Goal: Task Accomplishment & Management: Manage account settings

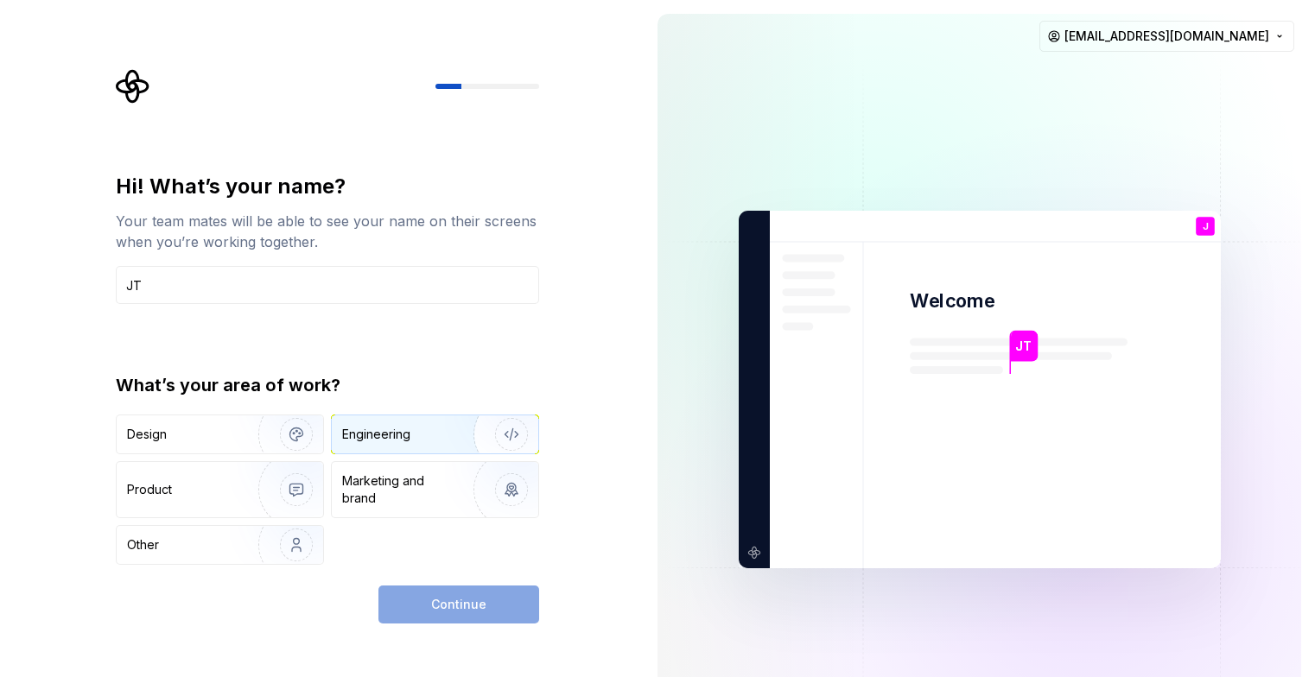
type input "JT"
click at [367, 441] on div "Engineering" at bounding box center [376, 434] width 68 height 17
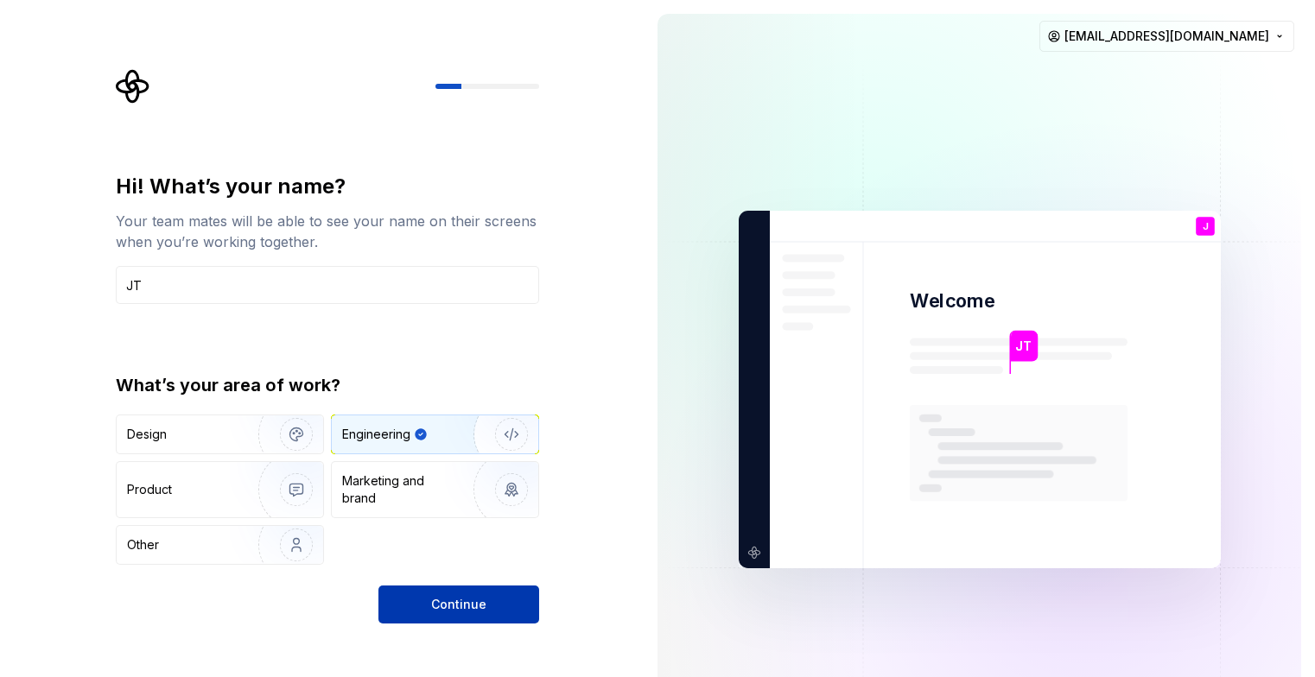
click at [406, 603] on button "Continue" at bounding box center [458, 605] width 161 height 38
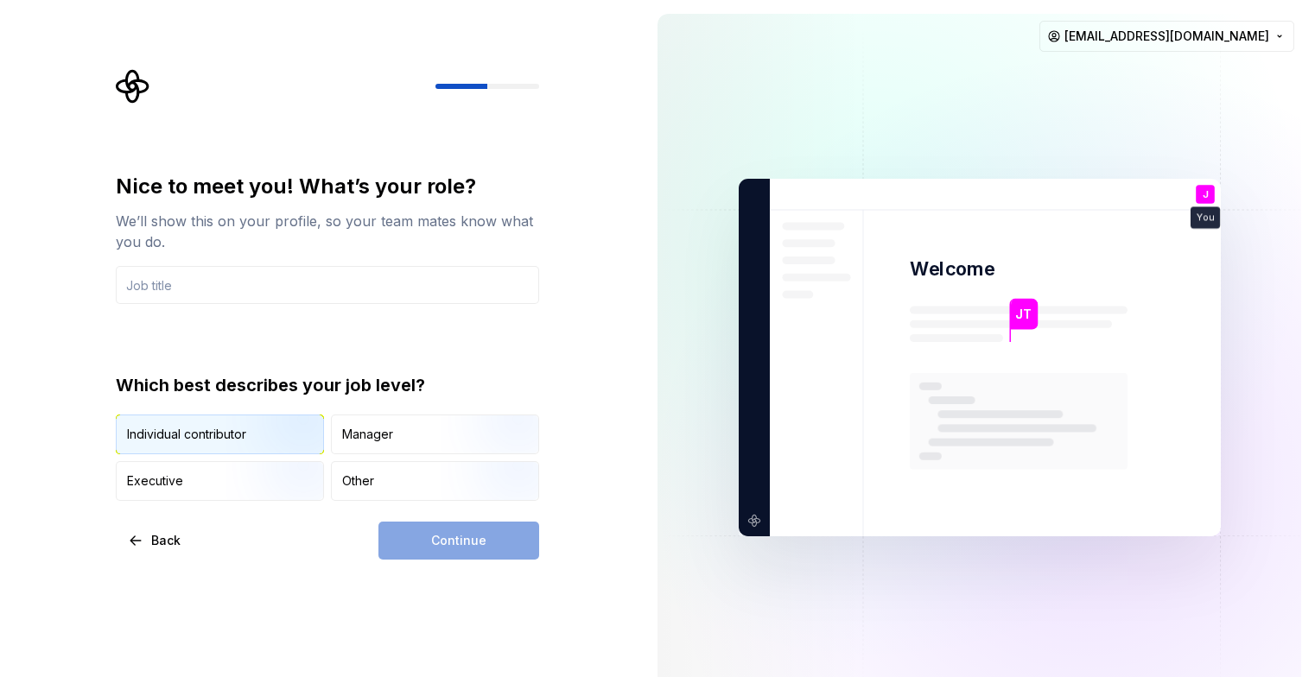
click at [270, 429] on img "button" at bounding box center [281, 456] width 111 height 116
click at [454, 529] on div "Continue" at bounding box center [458, 541] width 161 height 38
click at [483, 540] on div "Continue" at bounding box center [458, 541] width 161 height 38
click at [433, 270] on input "text" at bounding box center [327, 285] width 423 height 38
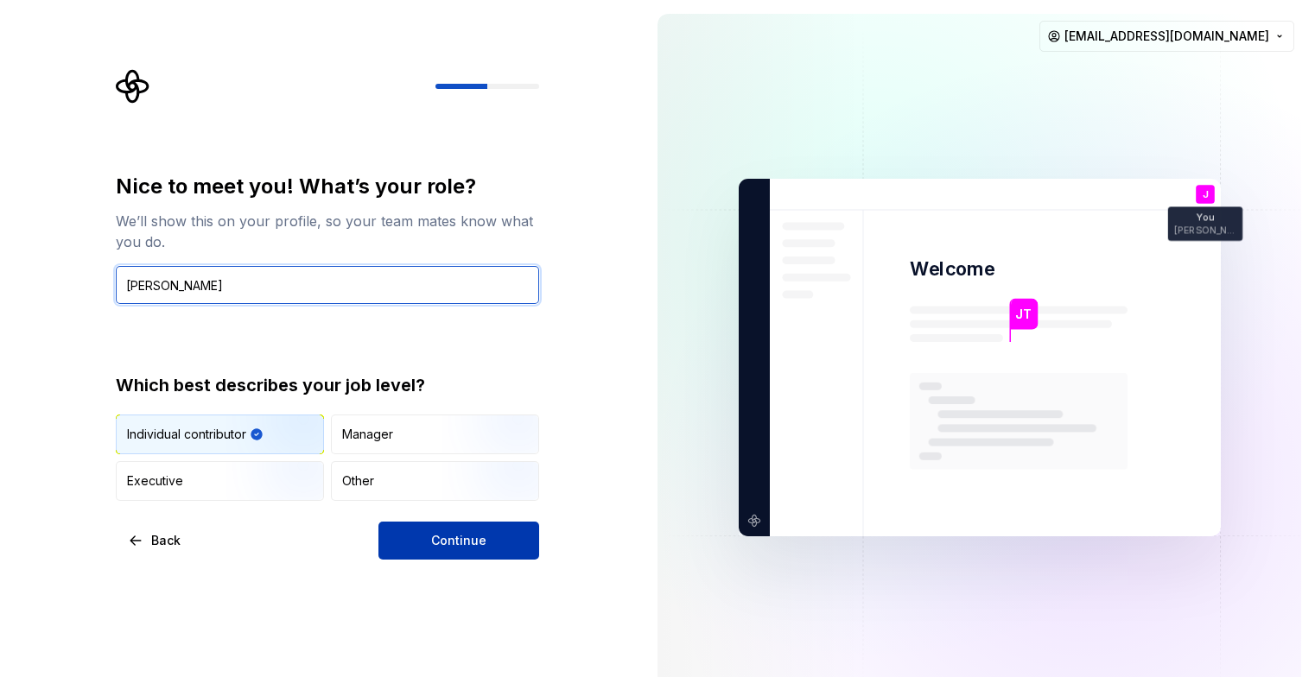
type input "Finn"
click at [428, 546] on button "Continue" at bounding box center [458, 541] width 161 height 38
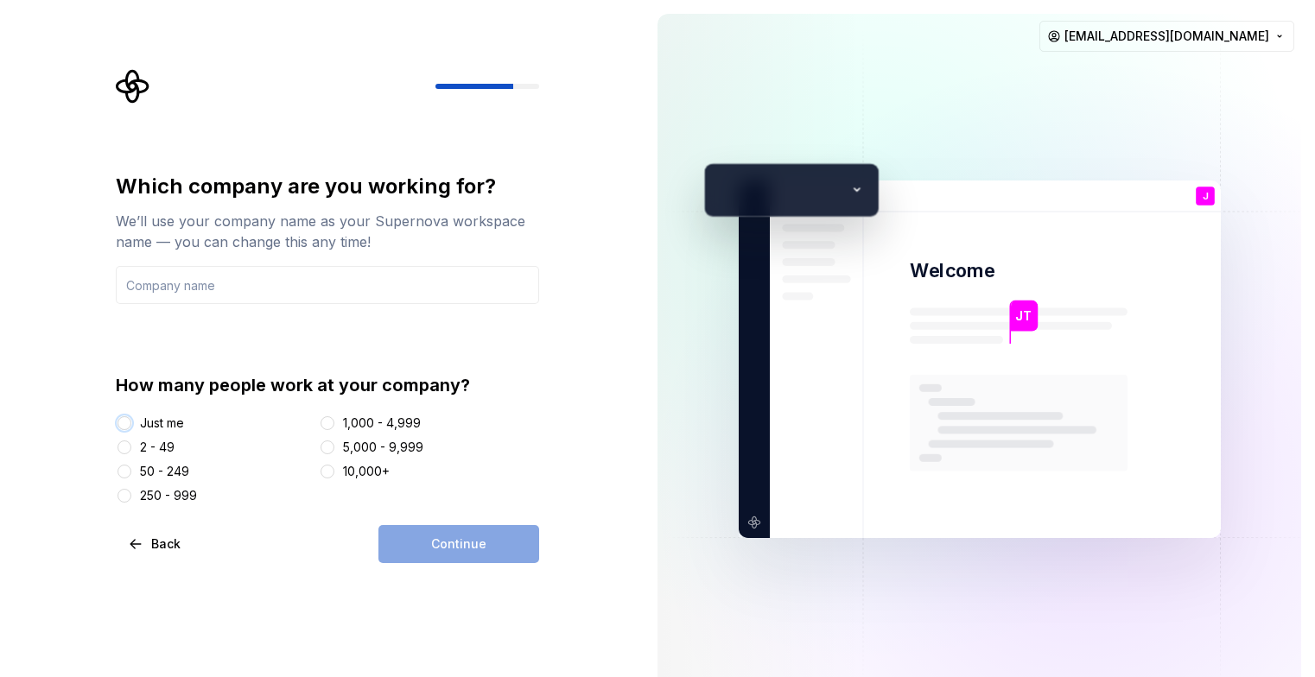
click at [127, 418] on button "Just me" at bounding box center [124, 423] width 14 height 14
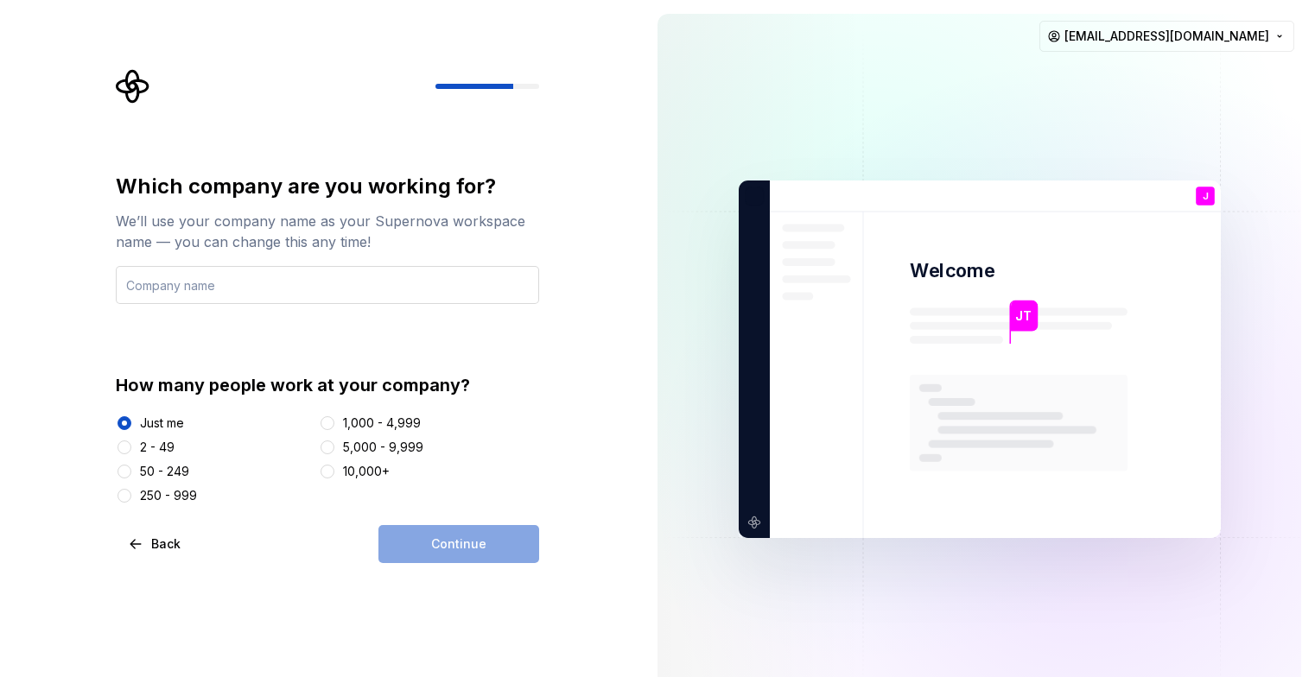
click at [295, 295] on input "text" at bounding box center [327, 285] width 423 height 38
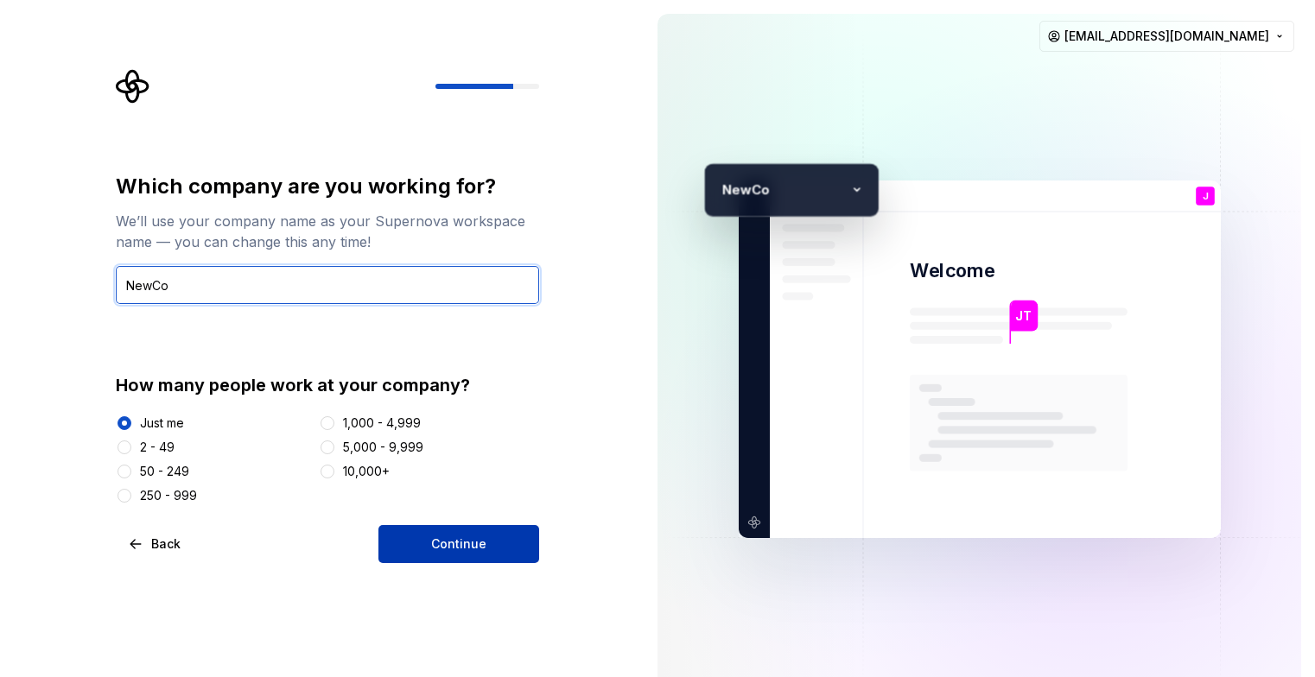
type input "NewCo"
click at [446, 555] on button "Continue" at bounding box center [458, 544] width 161 height 38
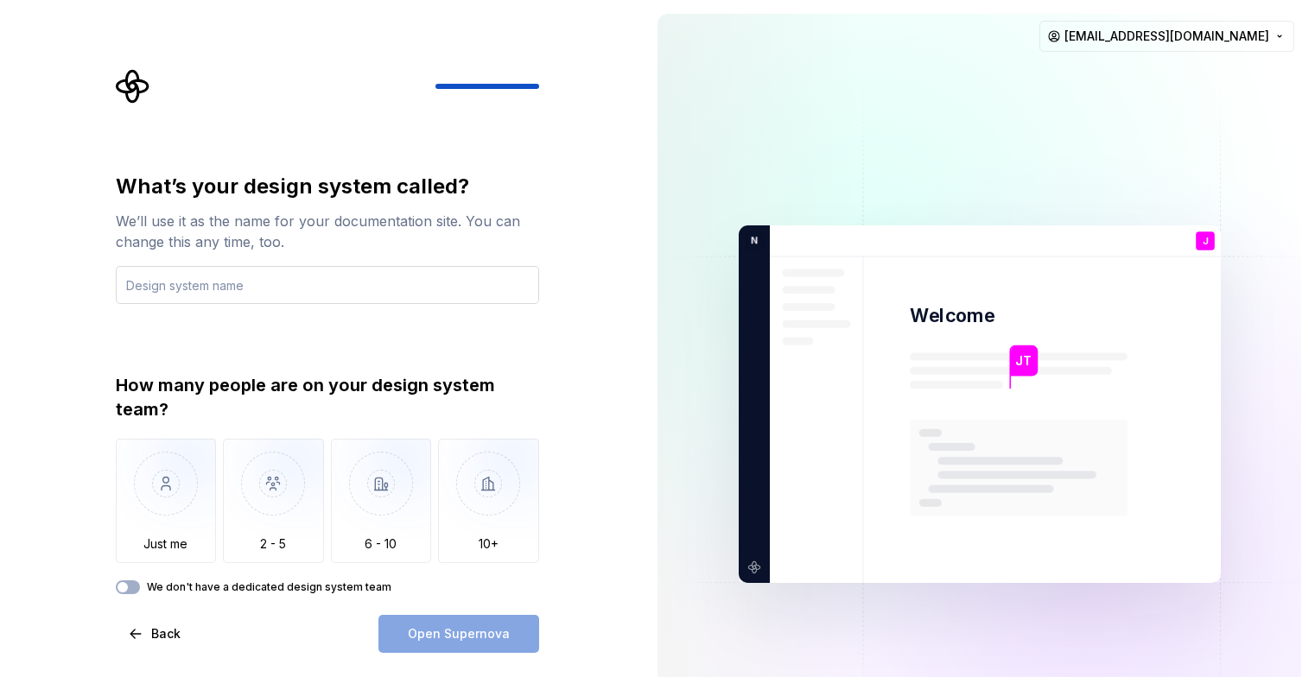
click at [397, 299] on input "text" at bounding box center [327, 285] width 423 height 38
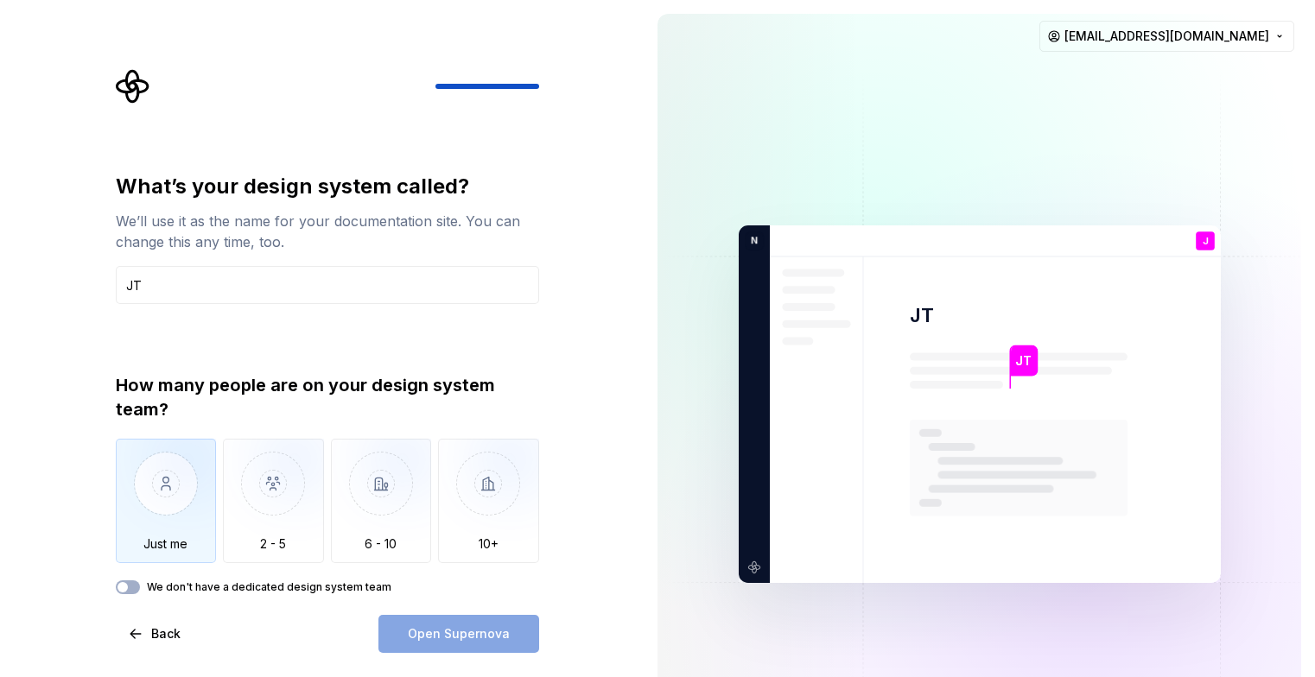
type input "JT"
click at [180, 498] on img "button" at bounding box center [166, 497] width 101 height 116
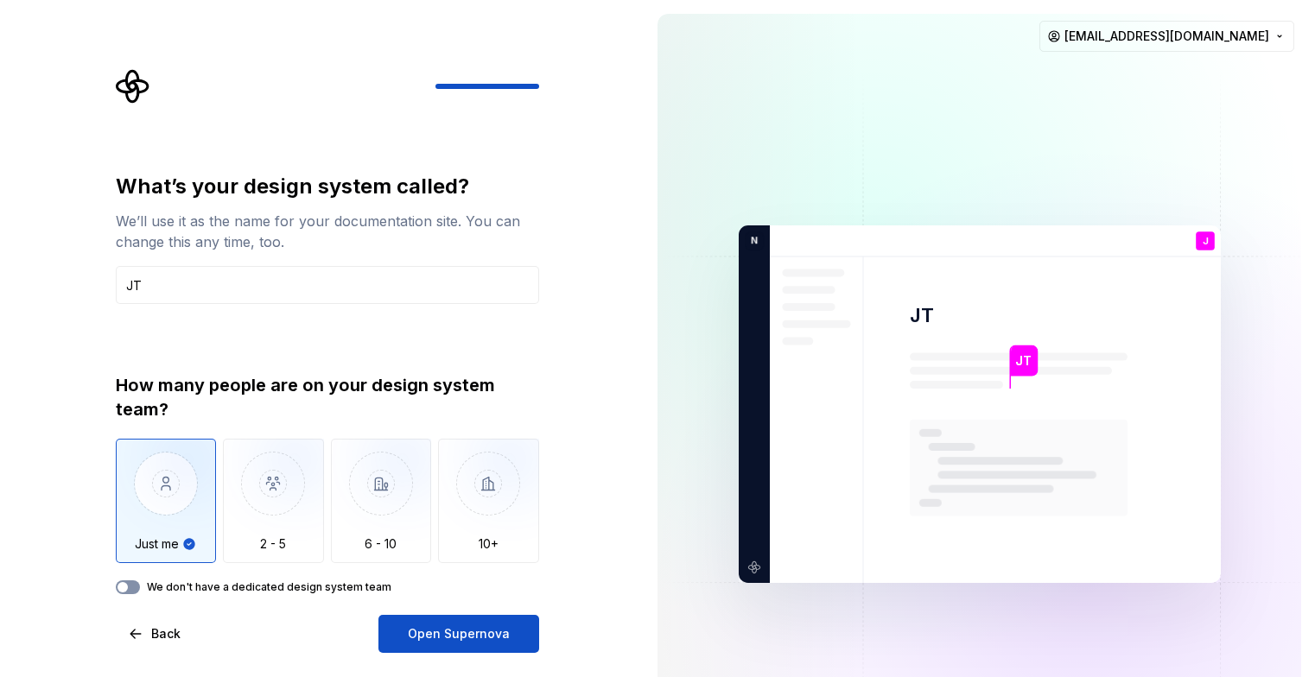
click at [133, 585] on button "We don't have a dedicated design system team" at bounding box center [128, 588] width 24 height 14
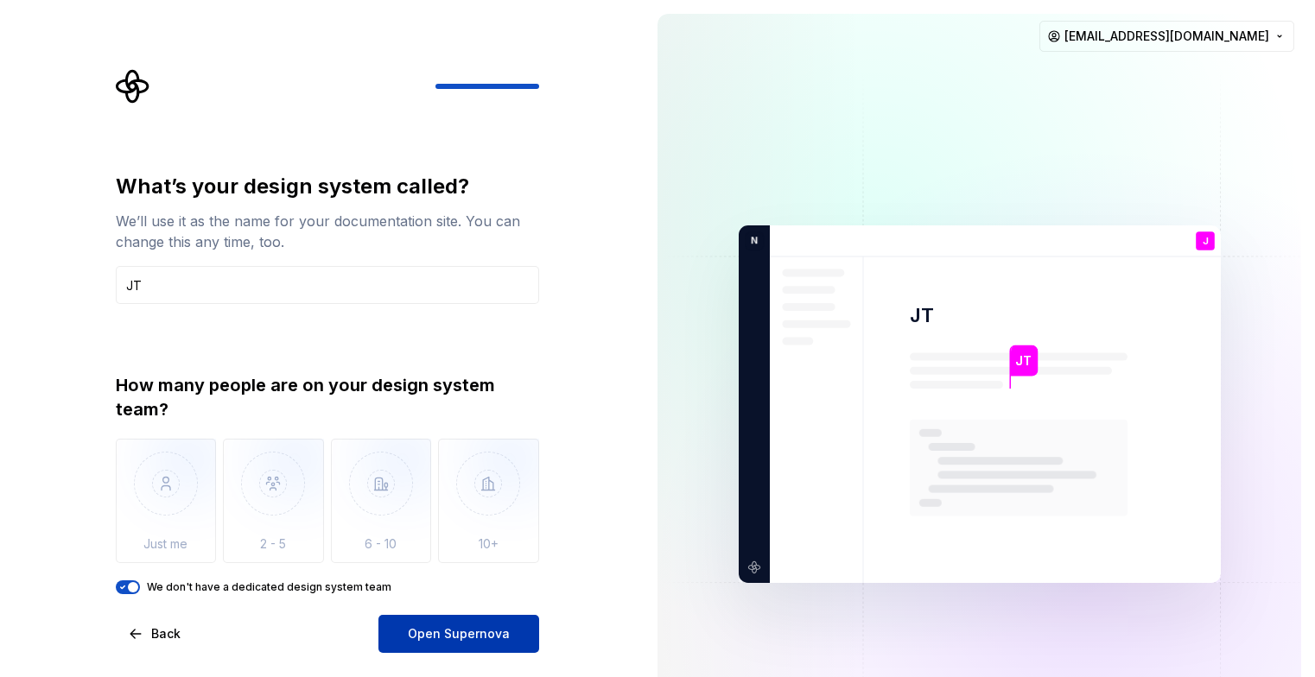
click at [421, 632] on span "Open Supernova" at bounding box center [459, 633] width 102 height 17
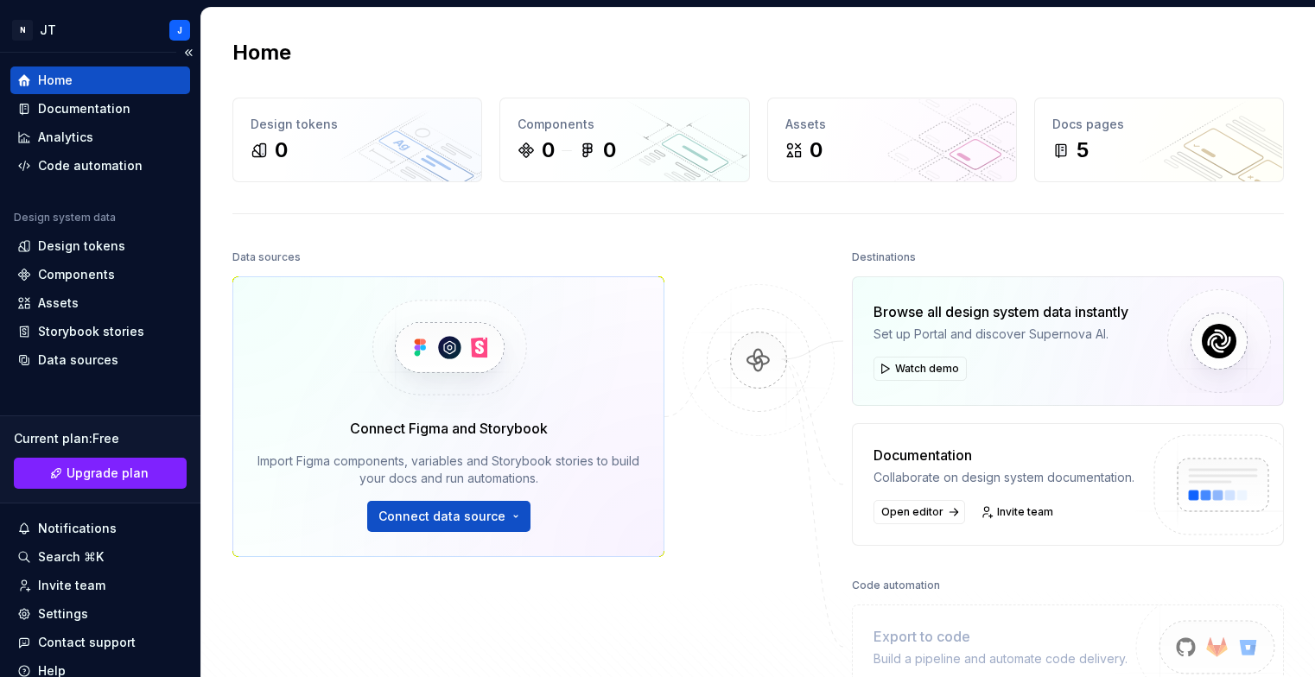
scroll to position [67, 0]
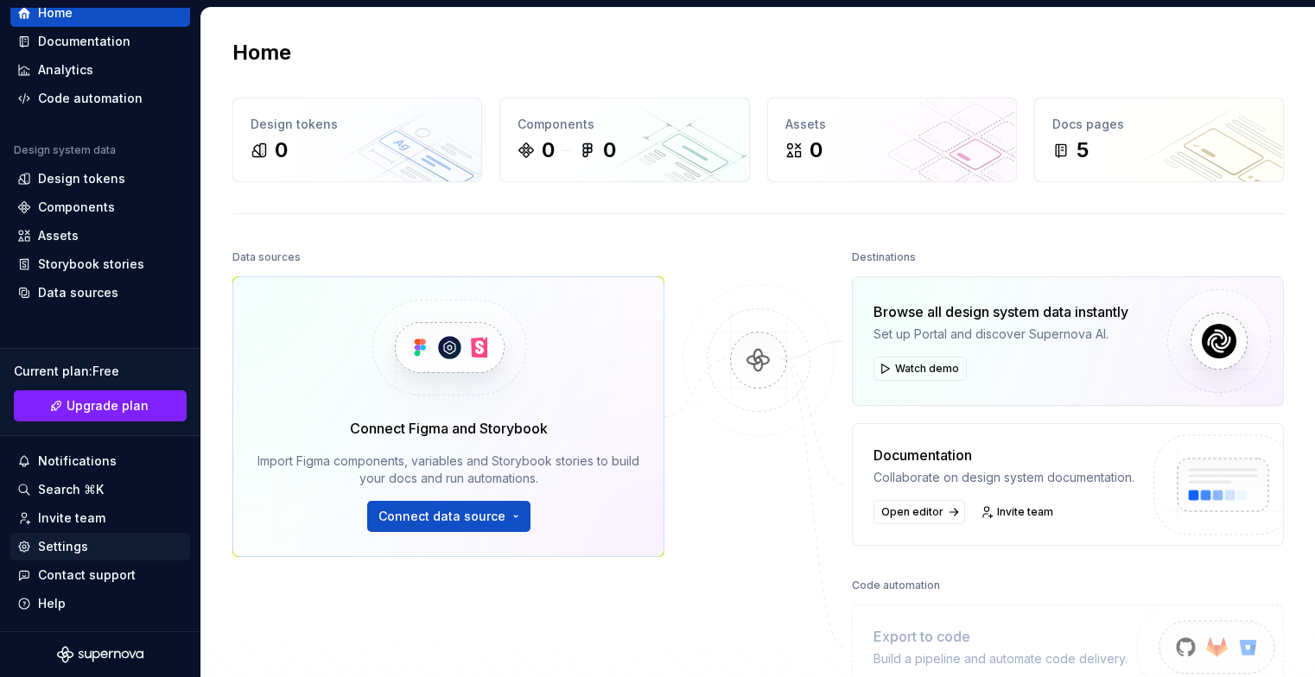
click at [61, 540] on div "Settings" at bounding box center [63, 546] width 50 height 17
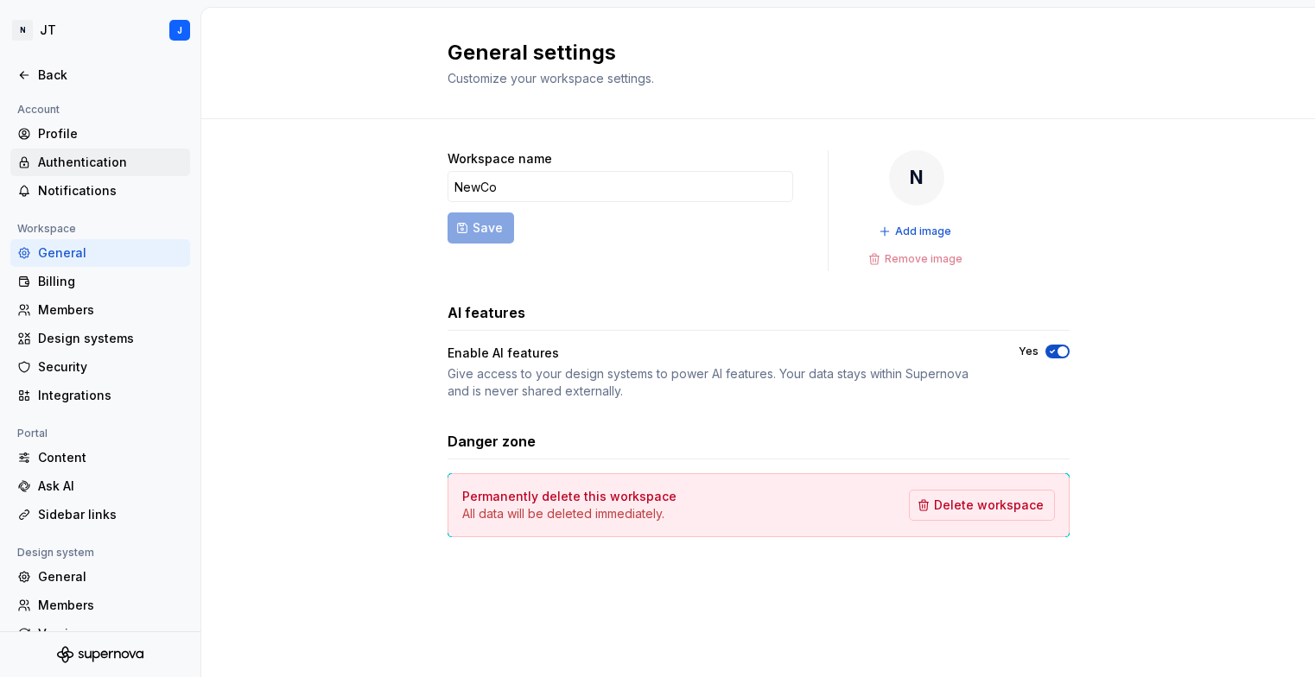
click at [93, 162] on div "Authentication" at bounding box center [110, 162] width 145 height 17
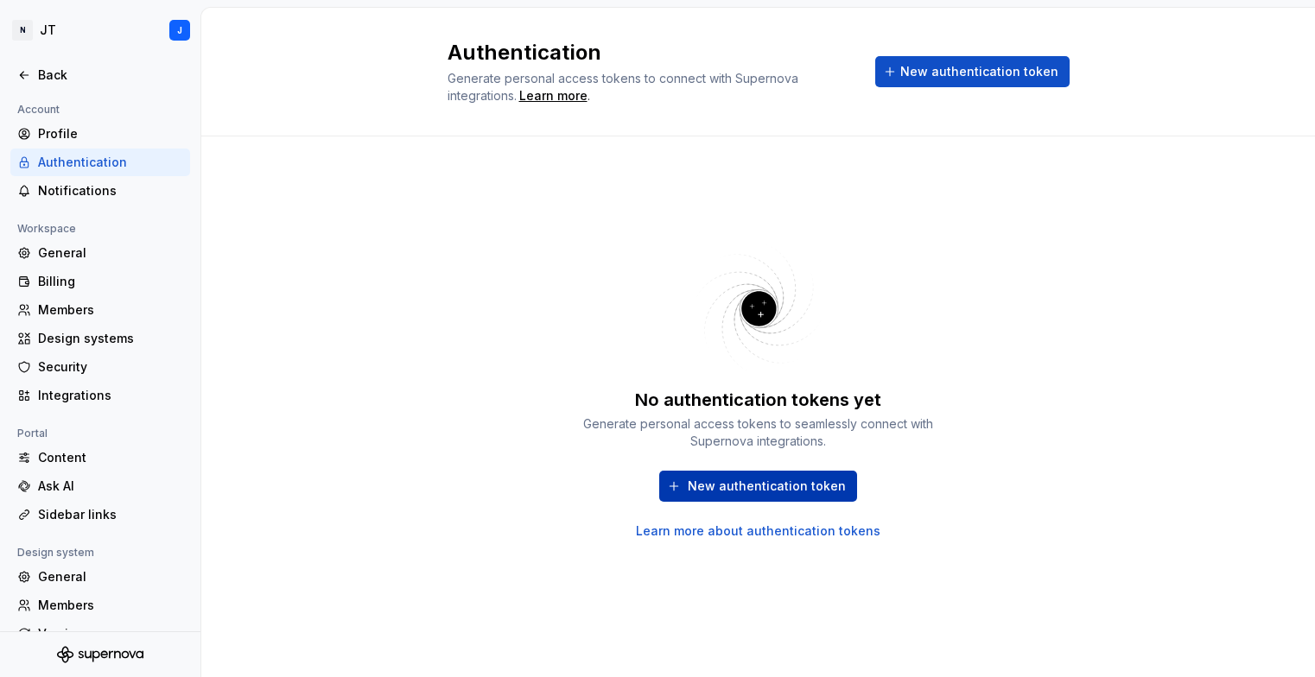
click at [722, 479] on span "New authentication token" at bounding box center [767, 486] width 158 height 17
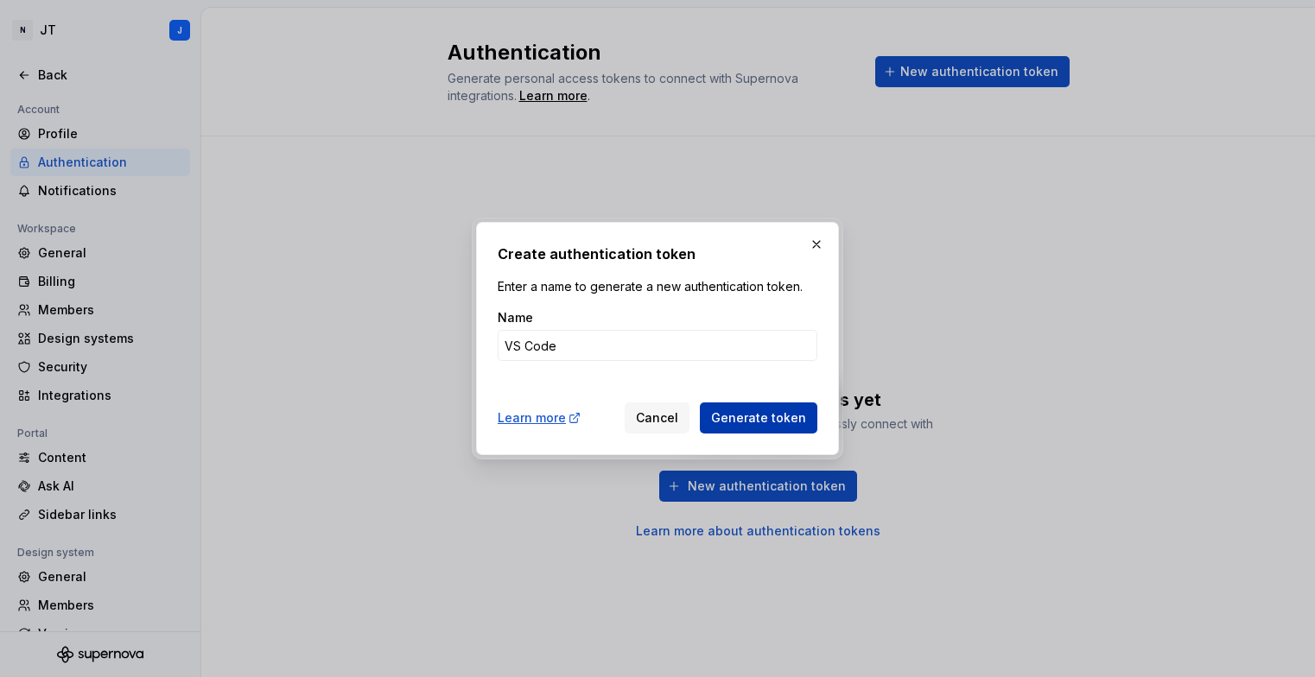
type input "VS Code"
click at [746, 426] on span "Generate token" at bounding box center [758, 417] width 95 height 17
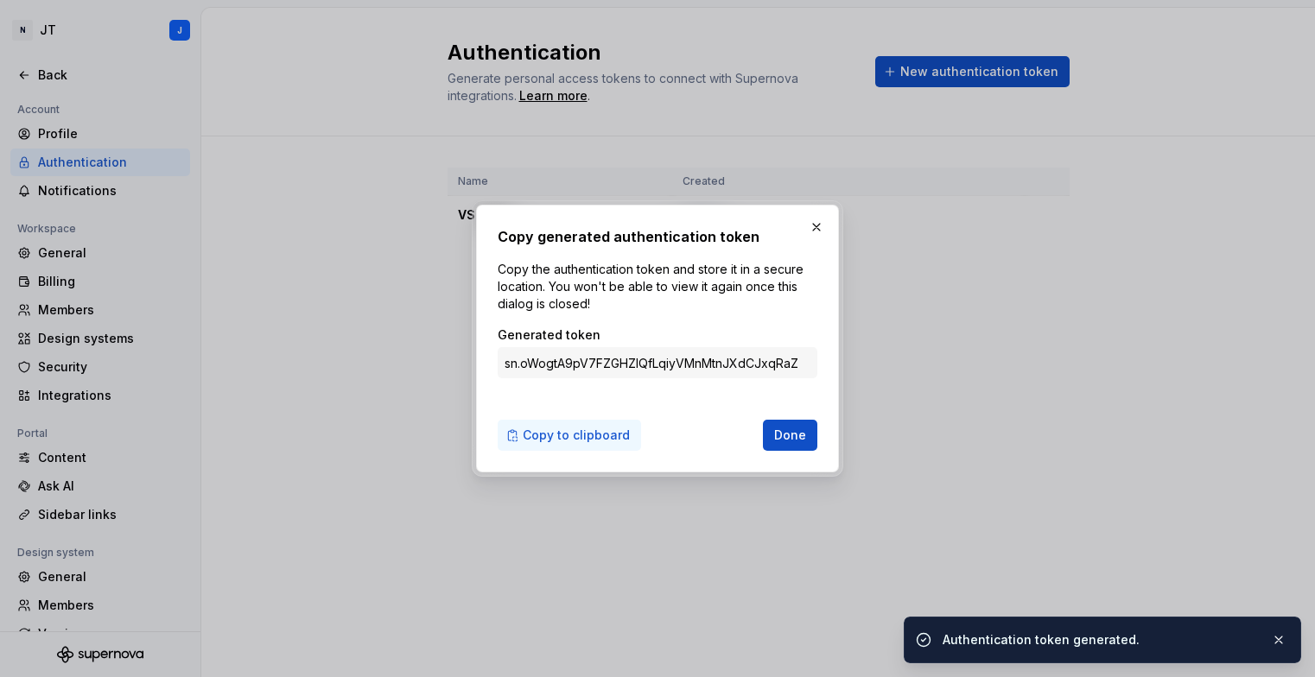
click at [567, 429] on span "Copy to clipboard" at bounding box center [576, 435] width 107 height 17
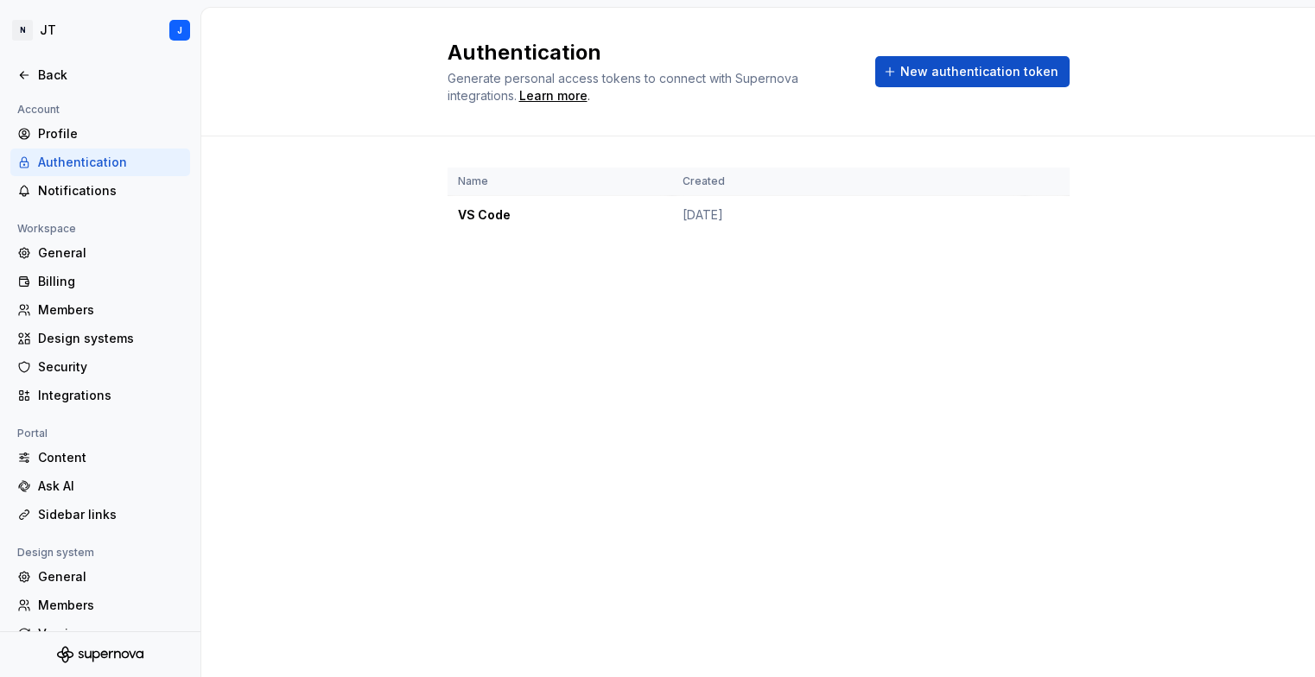
click at [1152, 103] on div "Authentication Generate personal access tokens to connect with Supernova integr…" at bounding box center [757, 72] width 1113 height 129
click at [498, 210] on td "VS Code" at bounding box center [559, 215] width 225 height 39
click at [67, 482] on div "Ask AI" at bounding box center [110, 486] width 145 height 17
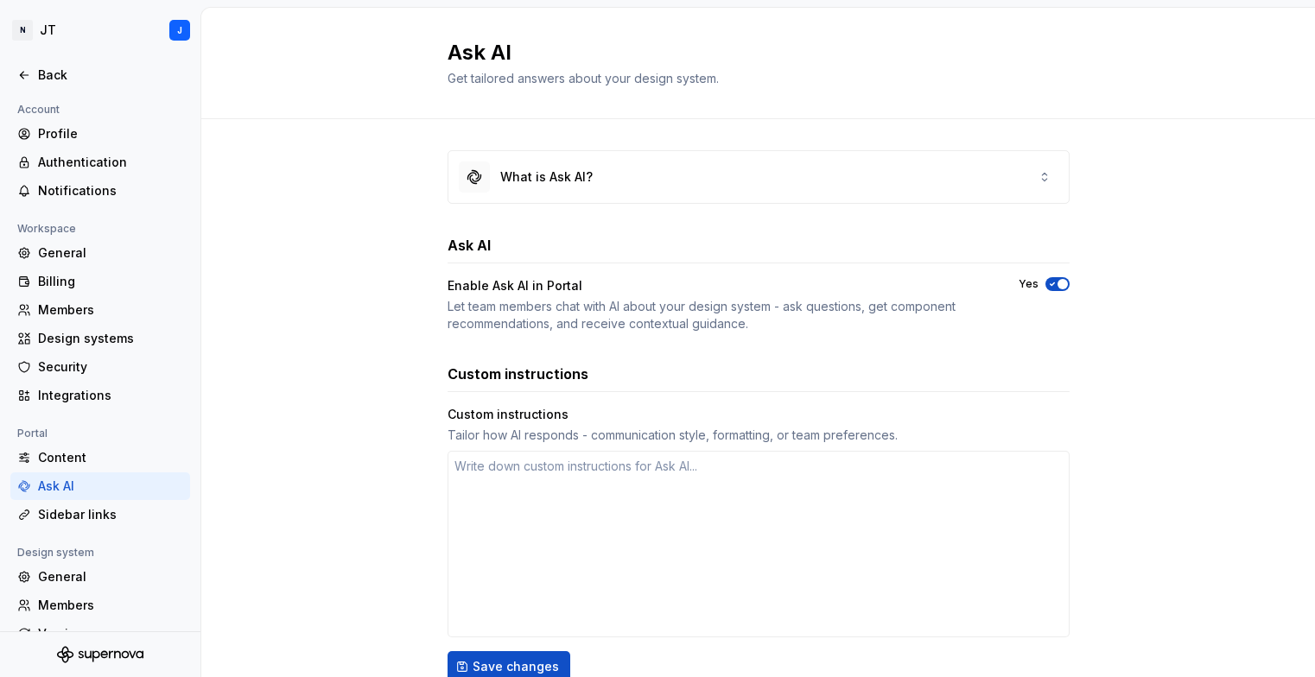
scroll to position [182, 0]
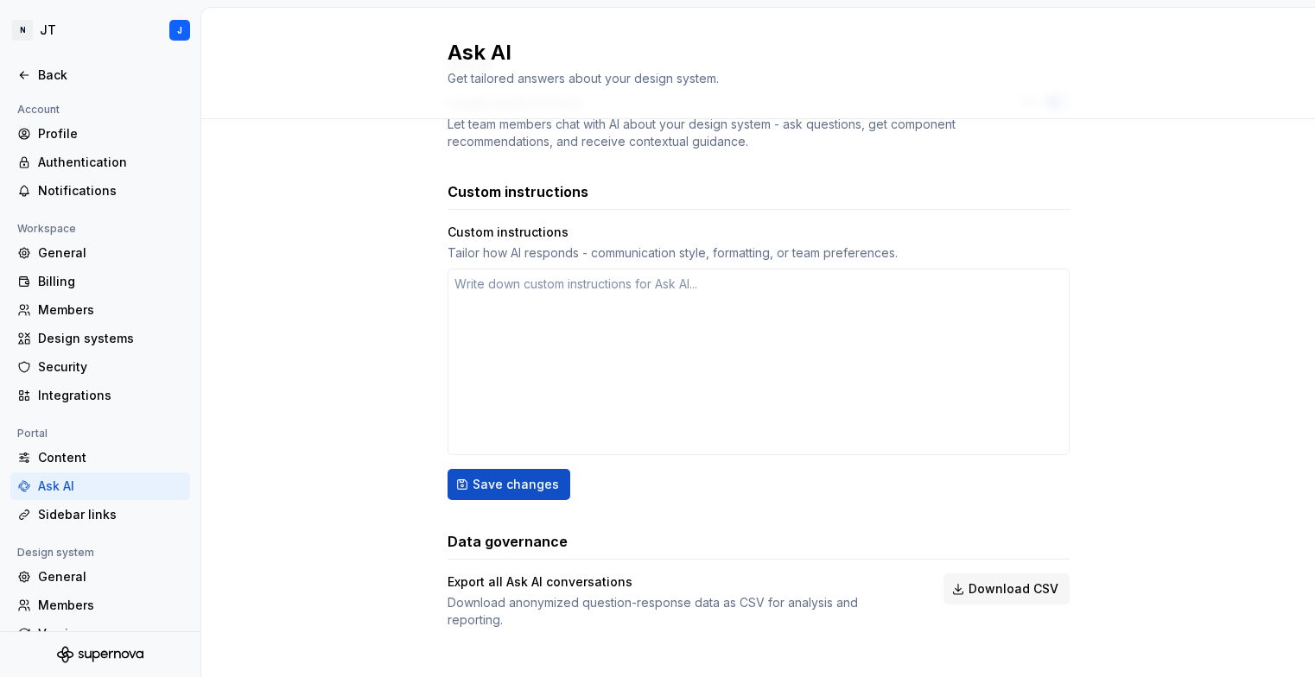
type textarea "*"
